Goal: Find specific page/section

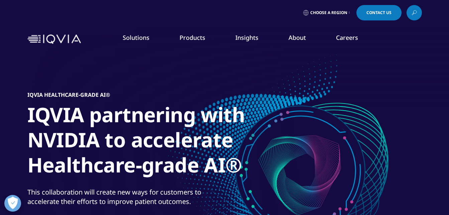
click at [341, 38] on link "Careers" at bounding box center [347, 37] width 22 height 8
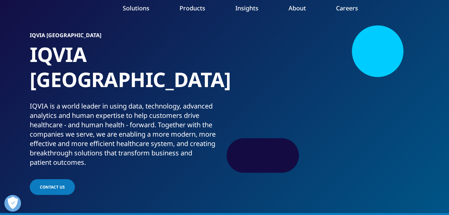
scroll to position [21, 0]
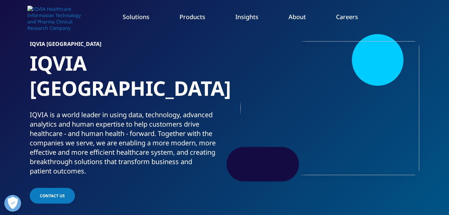
click at [356, 17] on link "Careers" at bounding box center [347, 17] width 22 height 8
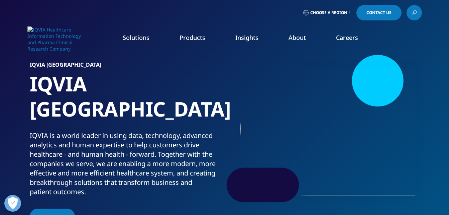
click at [153, 85] on link "Clinical Research" at bounding box center [170, 83] width 100 height 7
